Goal: Check status: Check status

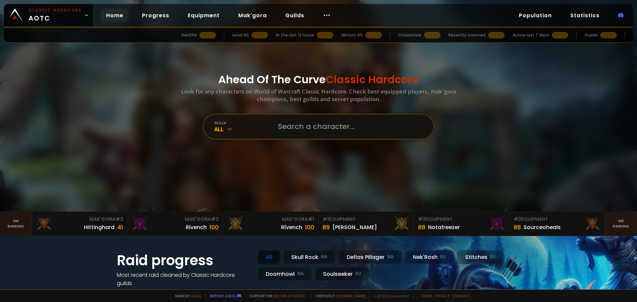
click at [355, 127] on input "text" at bounding box center [349, 127] width 151 height 24
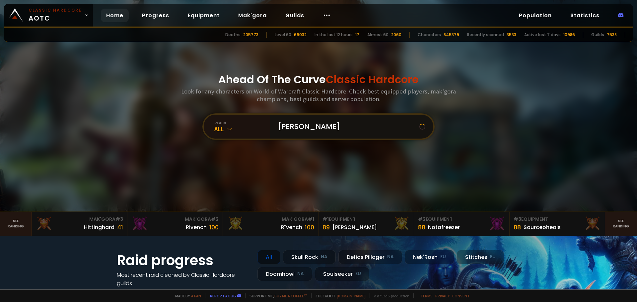
type input "Abem"
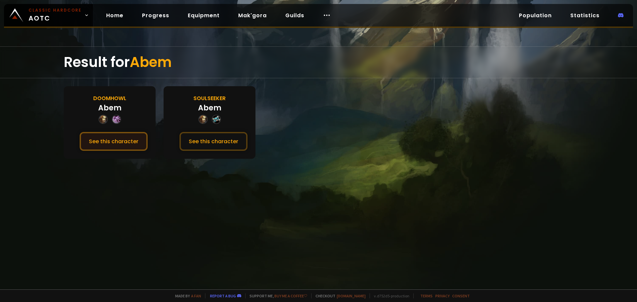
click at [108, 141] on button "See this character" at bounding box center [114, 141] width 68 height 19
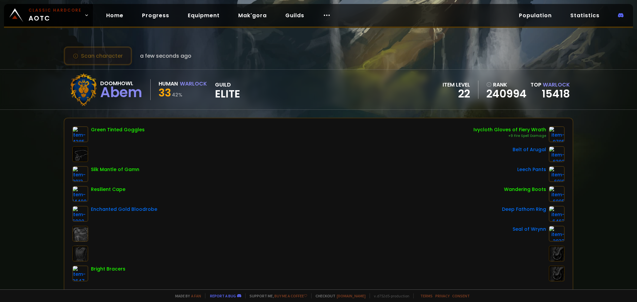
click at [106, 55] on button "Scan character" at bounding box center [98, 55] width 68 height 19
click at [95, 48] on button "Scan character" at bounding box center [98, 55] width 68 height 19
click at [96, 54] on button "Scan character" at bounding box center [98, 55] width 68 height 19
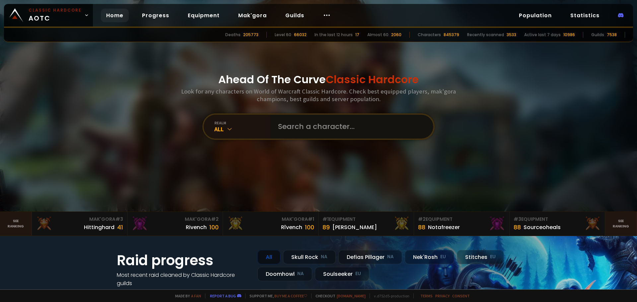
click at [332, 136] on input "text" at bounding box center [349, 127] width 151 height 24
type input "kamex"
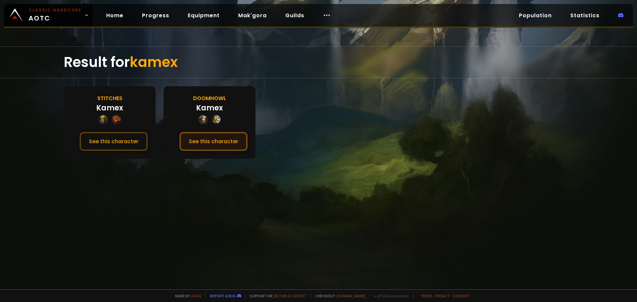
click at [208, 138] on button "See this character" at bounding box center [214, 141] width 68 height 19
